Goal: Information Seeking & Learning: Learn about a topic

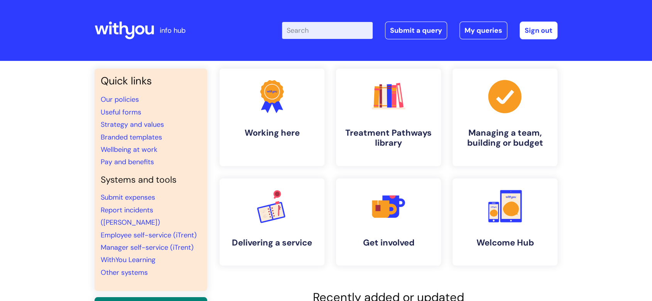
click at [311, 26] on input "Enter your search term here..." at bounding box center [327, 30] width 91 height 17
type input "home working"
click button "Search" at bounding box center [0, 0] width 0 height 0
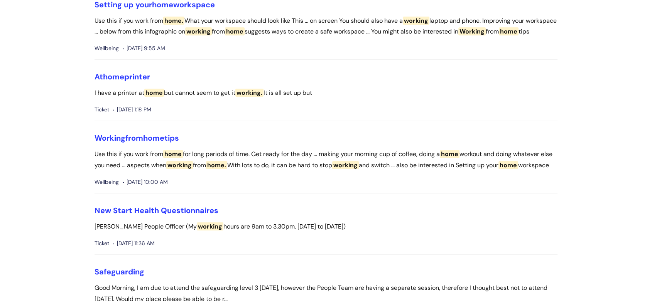
scroll to position [129, 0]
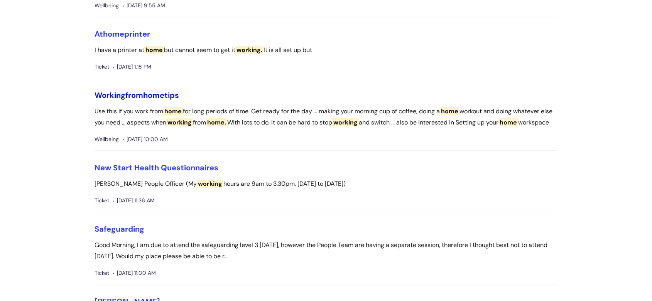
click at [129, 100] on link "Working from home tips" at bounding box center [137, 95] width 85 height 10
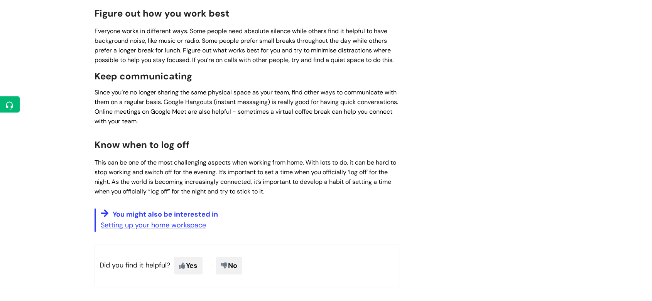
scroll to position [429, 0]
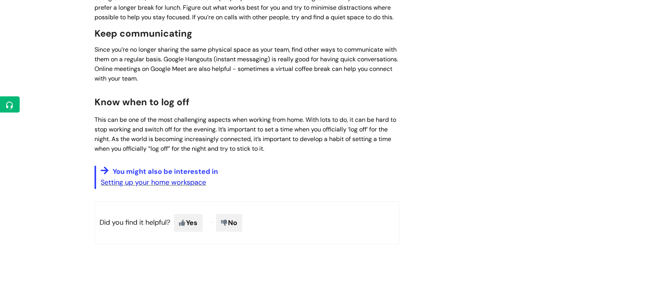
click at [116, 187] on link "Setting up your home workspace" at bounding box center [153, 182] width 105 height 9
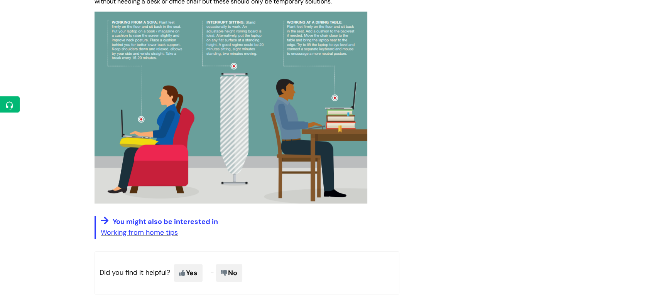
scroll to position [643, 0]
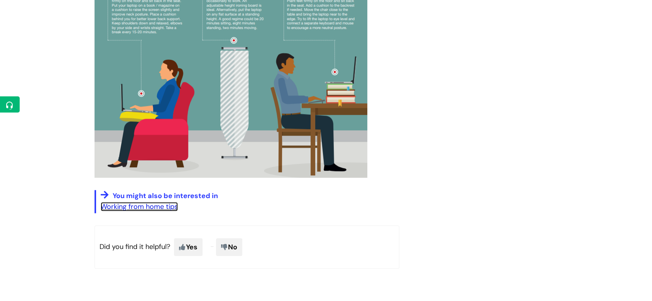
click at [109, 206] on link "Working from home tips" at bounding box center [139, 206] width 77 height 9
